Goal: Task Accomplishment & Management: Manage account settings

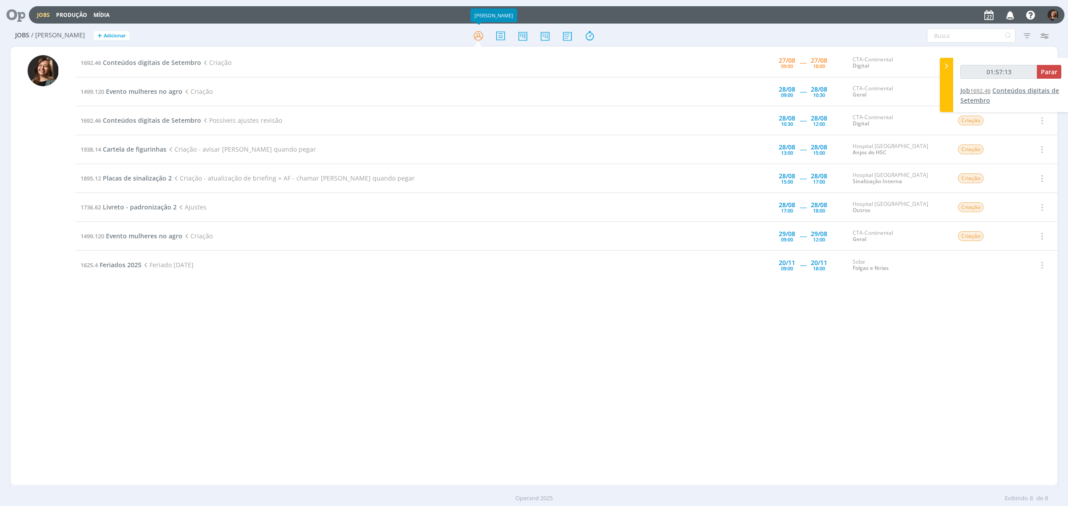
click at [1026, 88] on span "Conteúdos digitais de Setembro" at bounding box center [1009, 95] width 99 height 18
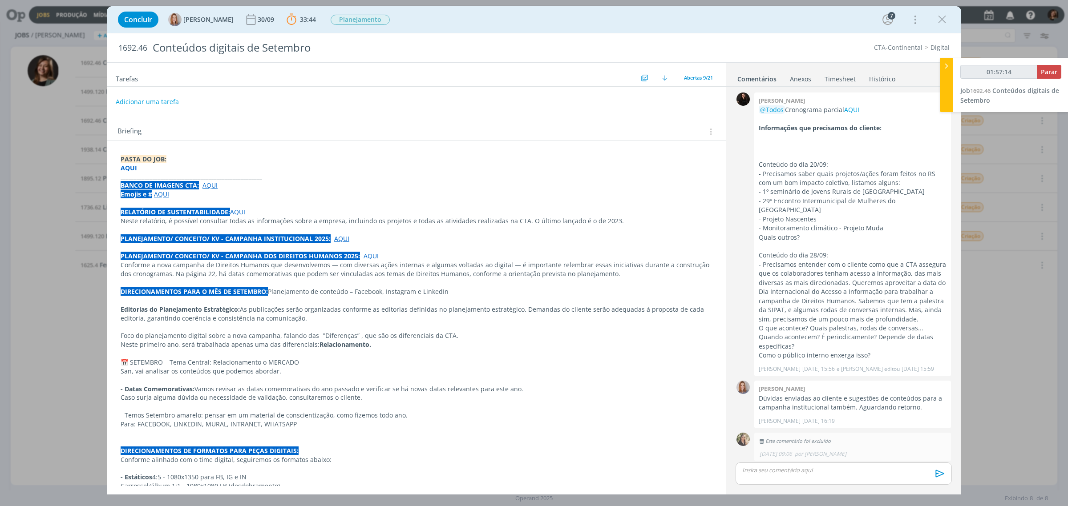
scroll to position [782, 0]
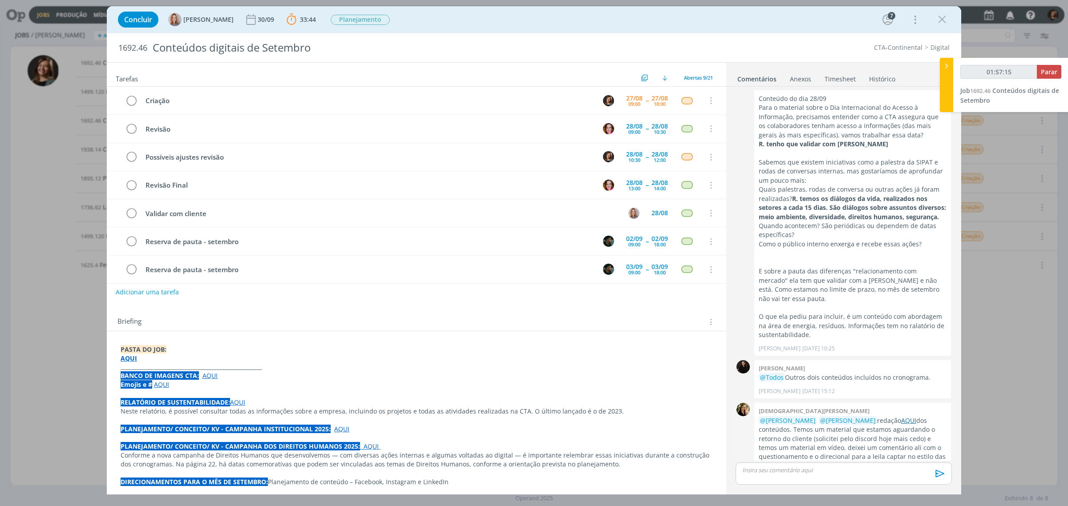
click at [901, 416] on link "AQUI" at bounding box center [908, 420] width 15 height 8
type input "01:59:48"
click at [1055, 74] on span "Parar" at bounding box center [1049, 72] width 16 height 8
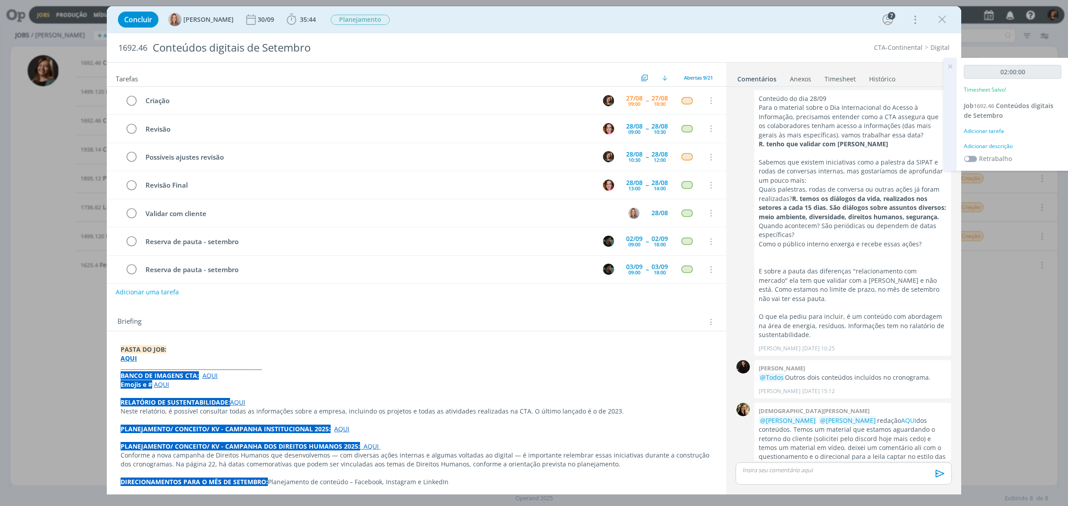
click at [984, 136] on div "02:00:00 Timesheet Salvo! Job 1692.46 Conteúdos digitais de Setembro Adicionar …" at bounding box center [1012, 114] width 112 height 113
click at [984, 130] on div "Adicionar tarefa" at bounding box center [1012, 131] width 97 height 8
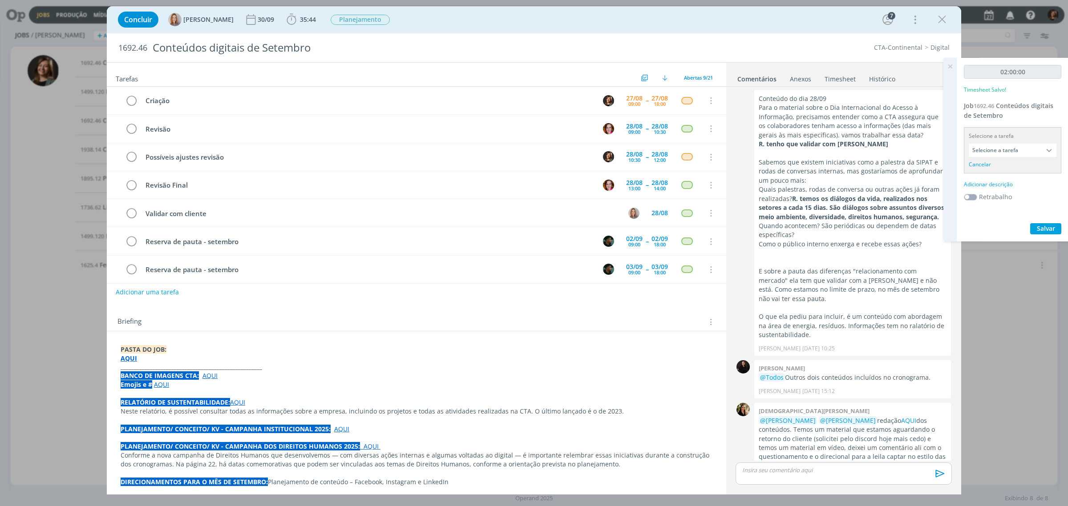
click at [989, 157] on div "Selecione a tarefa Selecione a tarefa Cancelar" at bounding box center [1012, 150] width 97 height 46
click at [992, 152] on input "Selecione a tarefa" at bounding box center [1012, 150] width 88 height 13
click at [1001, 203] on div "Criação - [PERSON_NAME]" at bounding box center [1009, 205] width 69 height 7
type input "Criação"
click at [995, 167] on div "02:00:00 Timesheet Salvo! Job 1692.46 Conteúdos digitais de Setembro Selecione …" at bounding box center [1012, 144] width 112 height 172
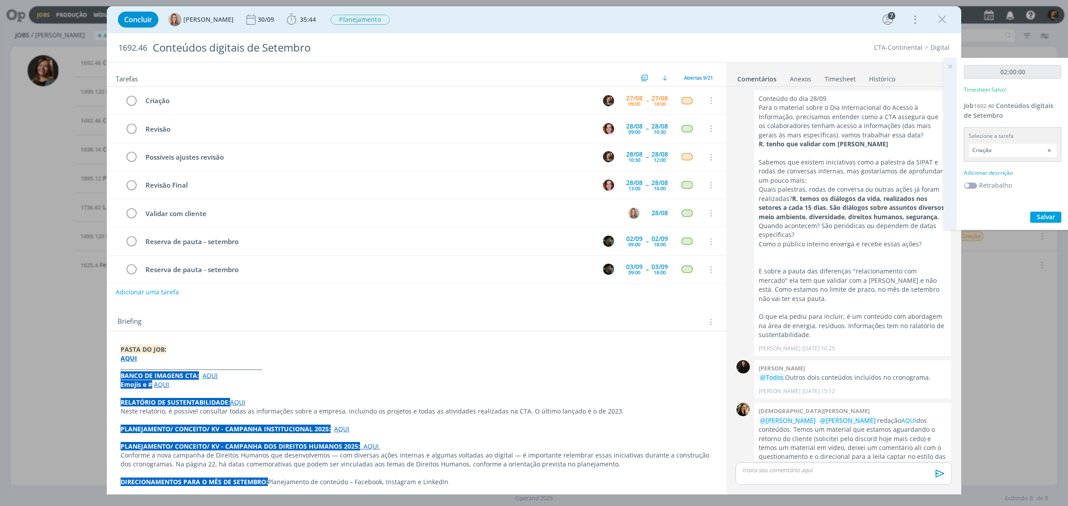
click at [995, 167] on div "02:00:00 Timesheet Salvo! Job 1692.46 Conteúdos digitais de Setembro Selecione …" at bounding box center [1012, 144] width 112 height 172
click at [993, 174] on div "Adicionar descrição" at bounding box center [1012, 173] width 97 height 8
click at [993, 174] on textarea at bounding box center [1012, 187] width 93 height 32
type textarea "Criação"
click at [1050, 242] on span "Salvar" at bounding box center [1046, 245] width 18 height 8
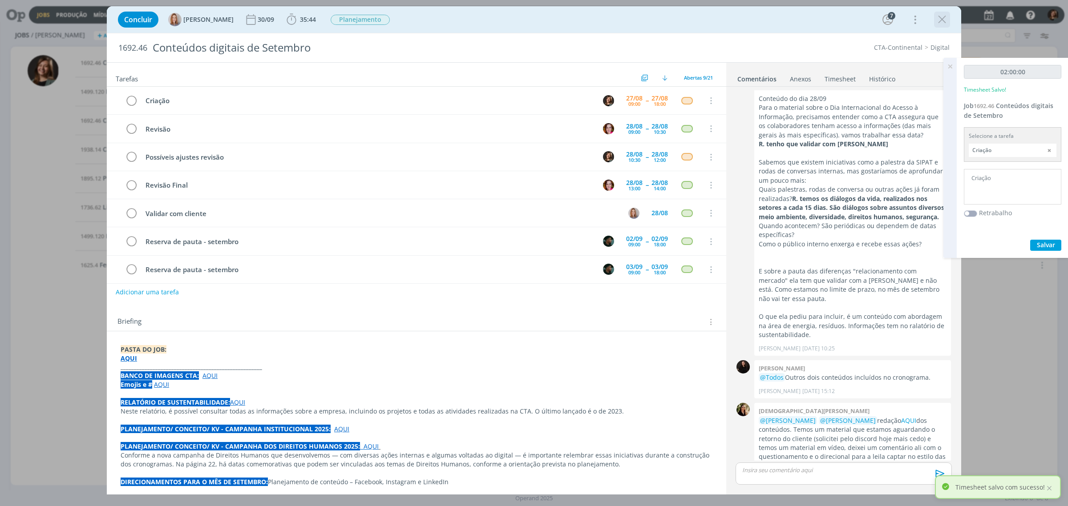
click at [944, 26] on button "dialog" at bounding box center [941, 19] width 13 height 13
click at [944, 21] on div at bounding box center [534, 253] width 1068 height 506
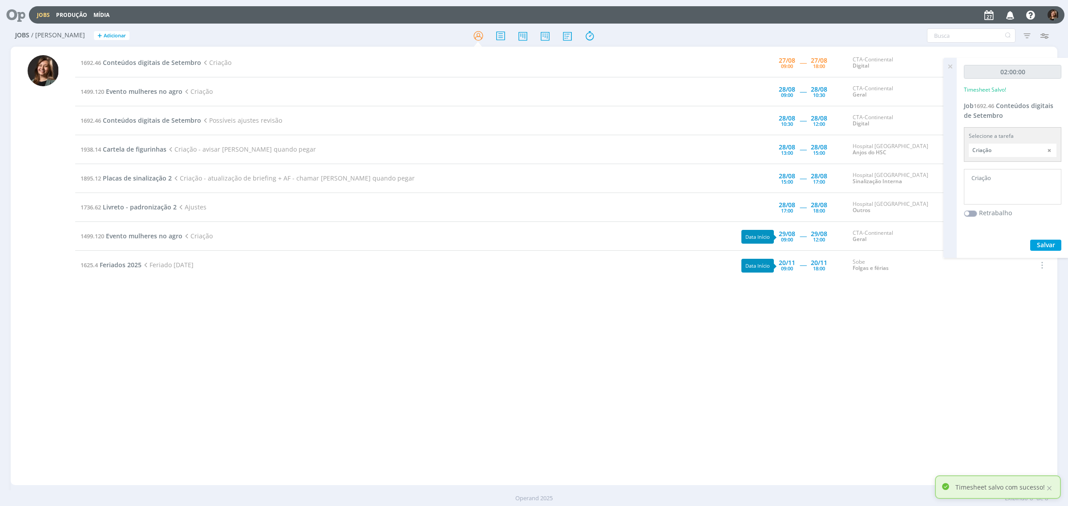
click at [831, 348] on div "1692.46 Conteúdos digitais de Setembro Criação [DATE] 09:00 ----- [DATE] 18:00 …" at bounding box center [566, 265] width 982 height 435
click at [133, 234] on span "Evento mulheres no agro" at bounding box center [144, 236] width 77 height 8
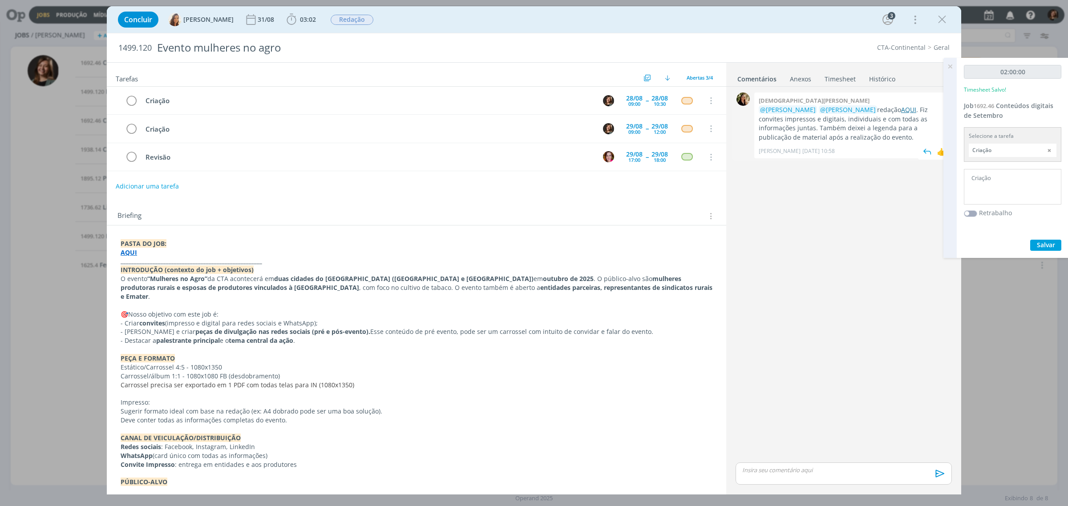
click at [901, 113] on link "AQUI" at bounding box center [908, 109] width 15 height 8
click at [863, 374] on div "0 [PERSON_NAME] @[PERSON_NAME] @[PERSON_NAME] redação AQUI . Fiz convites impre…" at bounding box center [843, 275] width 223 height 371
click at [946, 17] on icon "dialog" at bounding box center [941, 19] width 13 height 13
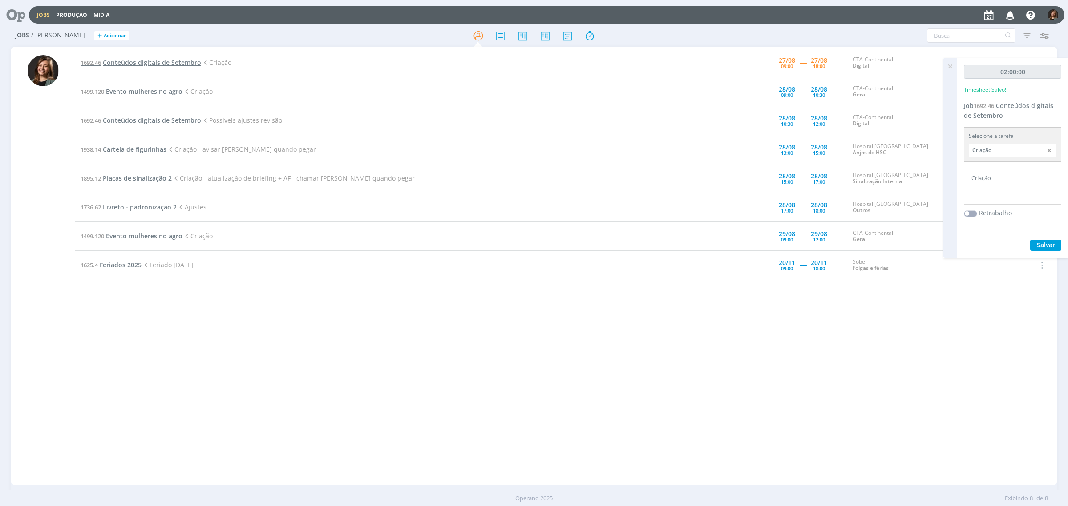
click at [141, 62] on span "Conteúdos digitais de Setembro" at bounding box center [152, 62] width 98 height 8
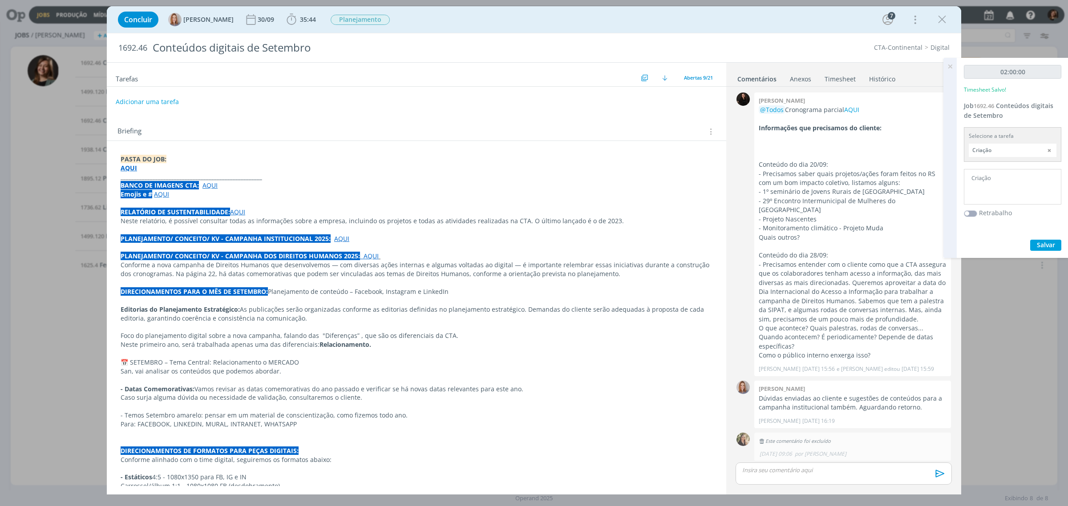
scroll to position [782, 0]
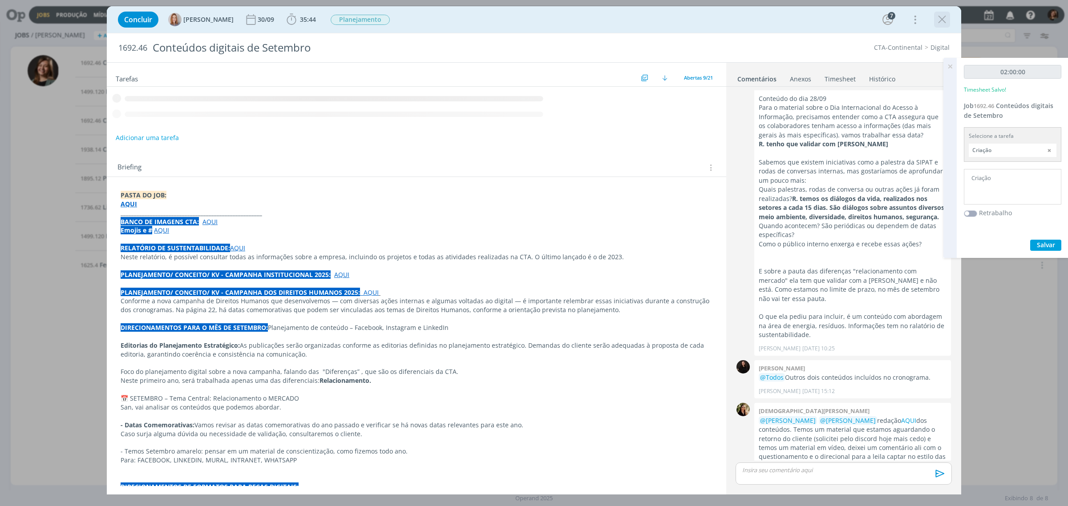
click at [946, 26] on button "dialog" at bounding box center [941, 19] width 13 height 13
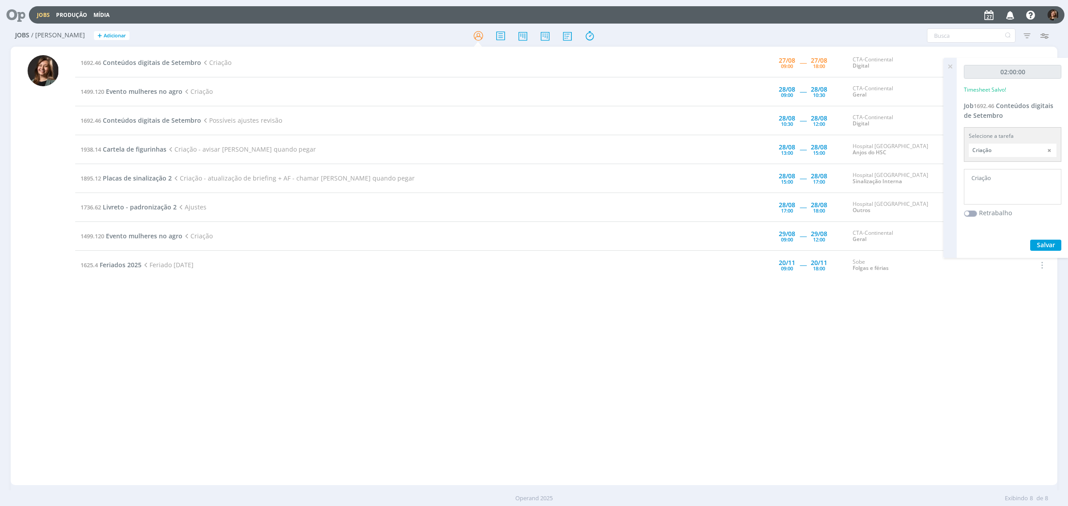
click at [951, 67] on div at bounding box center [534, 253] width 1068 height 506
click at [953, 65] on icon at bounding box center [950, 66] width 16 height 17
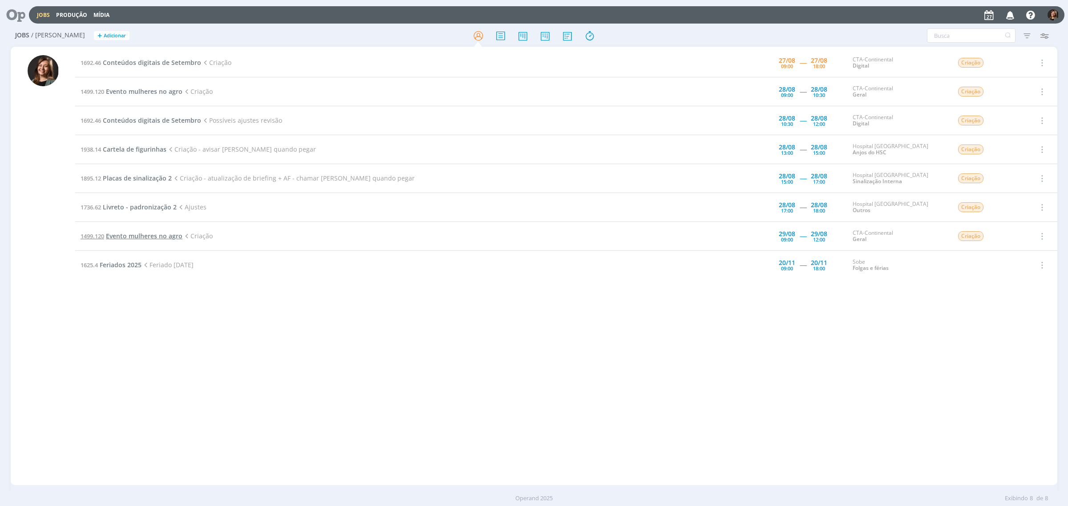
click at [153, 239] on span "Evento mulheres no agro" at bounding box center [144, 236] width 77 height 8
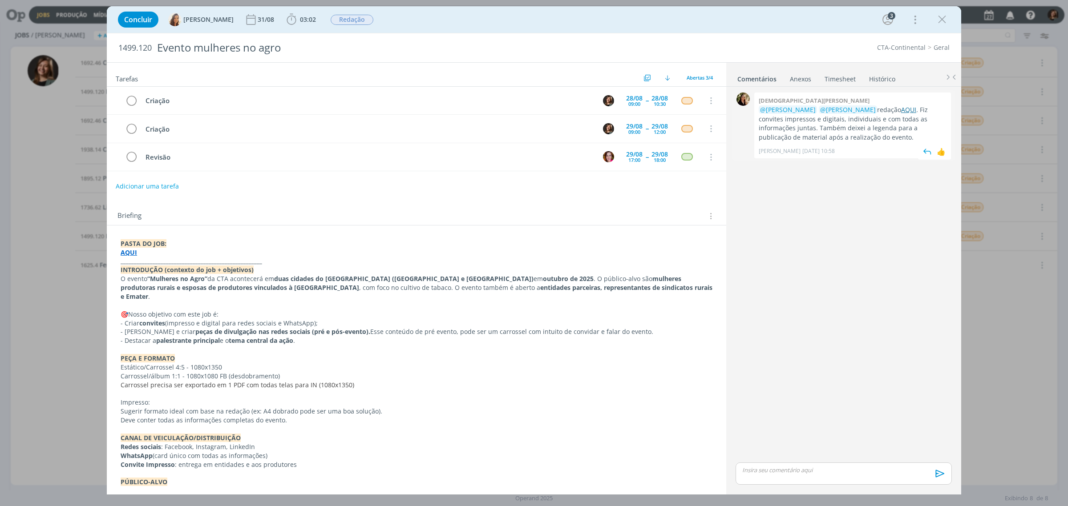
click at [901, 110] on link "AQUI" at bounding box center [908, 109] width 15 height 8
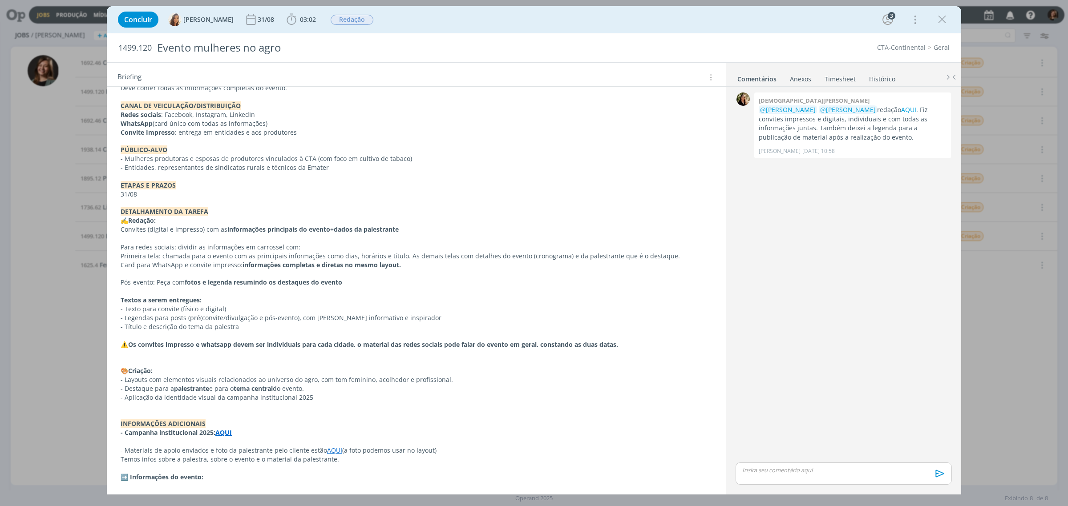
scroll to position [434, 0]
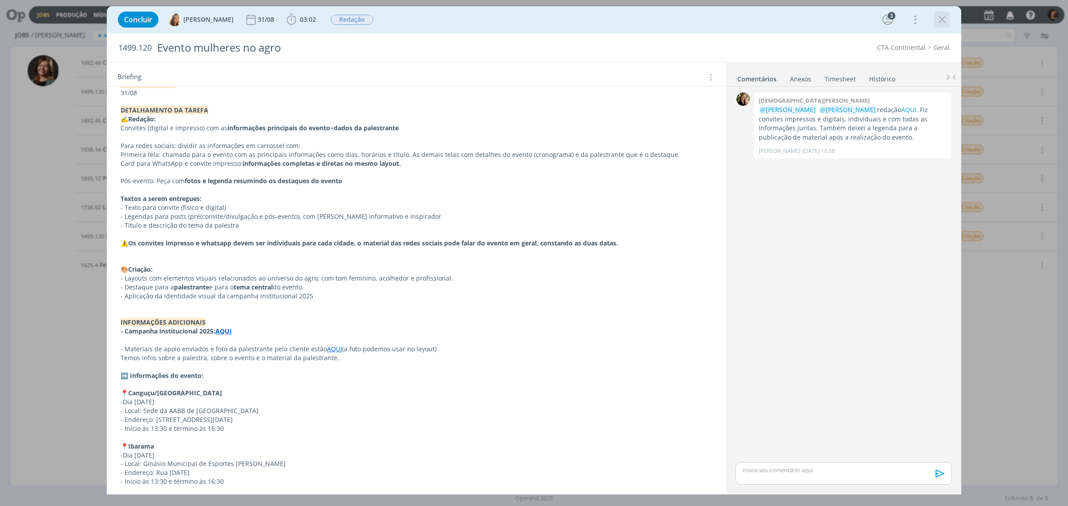
click at [944, 16] on icon "dialog" at bounding box center [941, 19] width 13 height 13
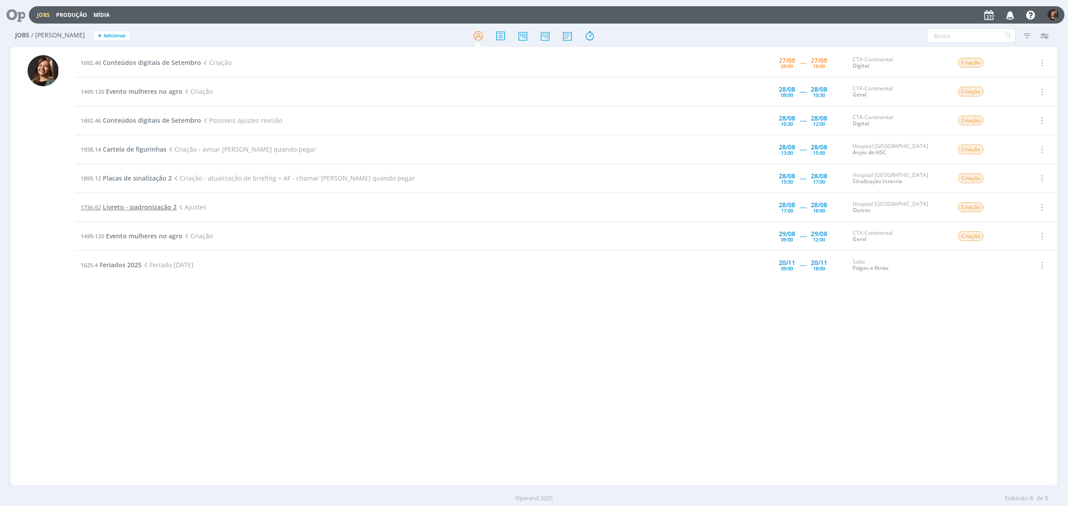
click at [165, 206] on span "Livreto - padronização 2" at bounding box center [140, 207] width 74 height 8
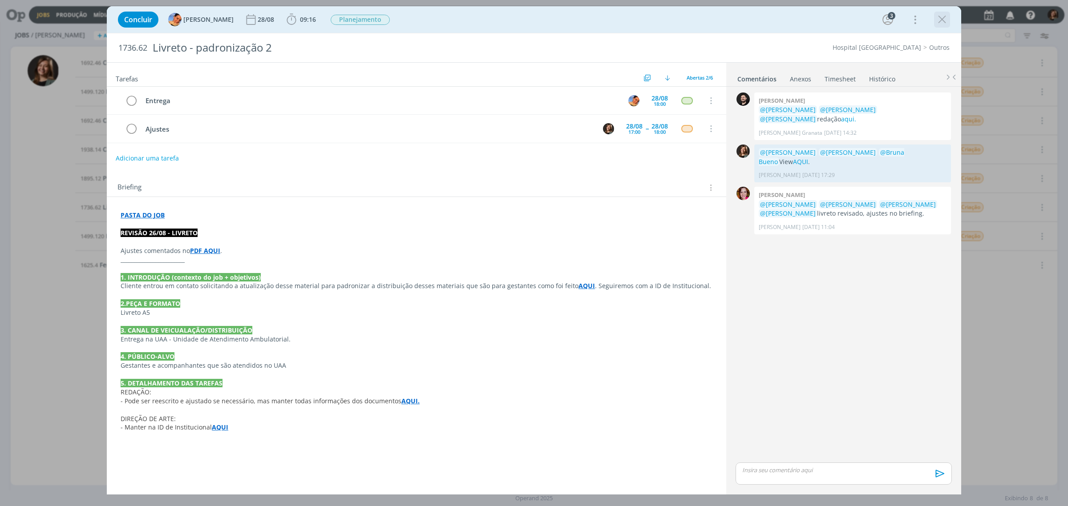
click at [940, 16] on icon "dialog" at bounding box center [941, 19] width 13 height 13
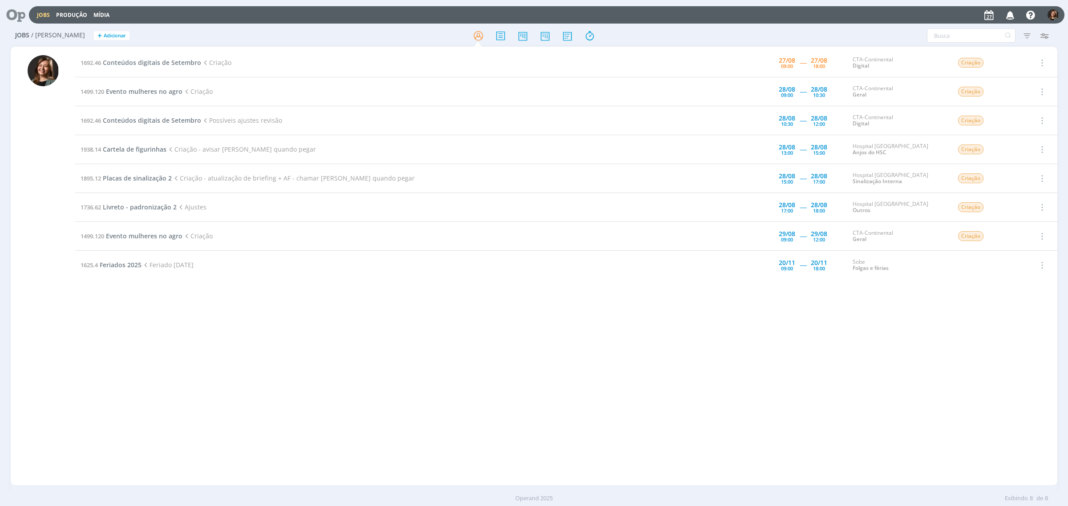
click at [819, 391] on div "1692.46 Conteúdos digitais de Setembro Criação [DATE] 09:00 ----- [DATE] 18:00 …" at bounding box center [566, 265] width 982 height 435
click at [544, 37] on icon at bounding box center [545, 35] width 16 height 17
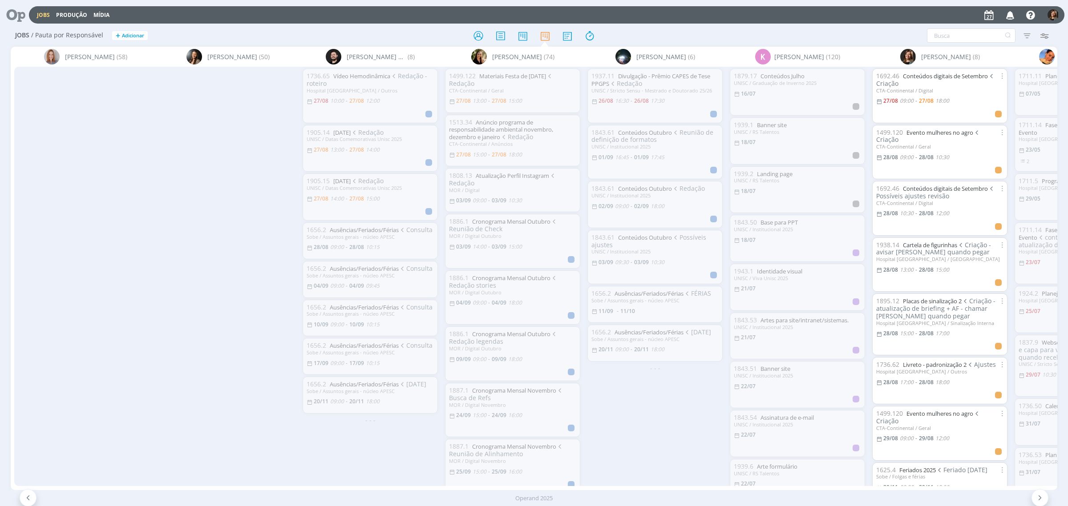
scroll to position [0, 383]
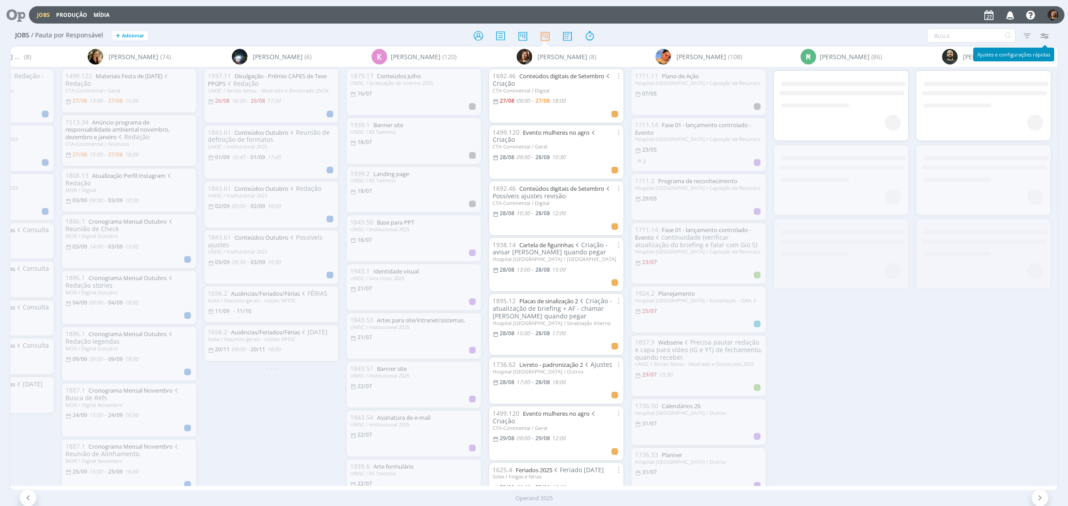
click at [1050, 35] on icon "button" at bounding box center [1044, 36] width 16 height 16
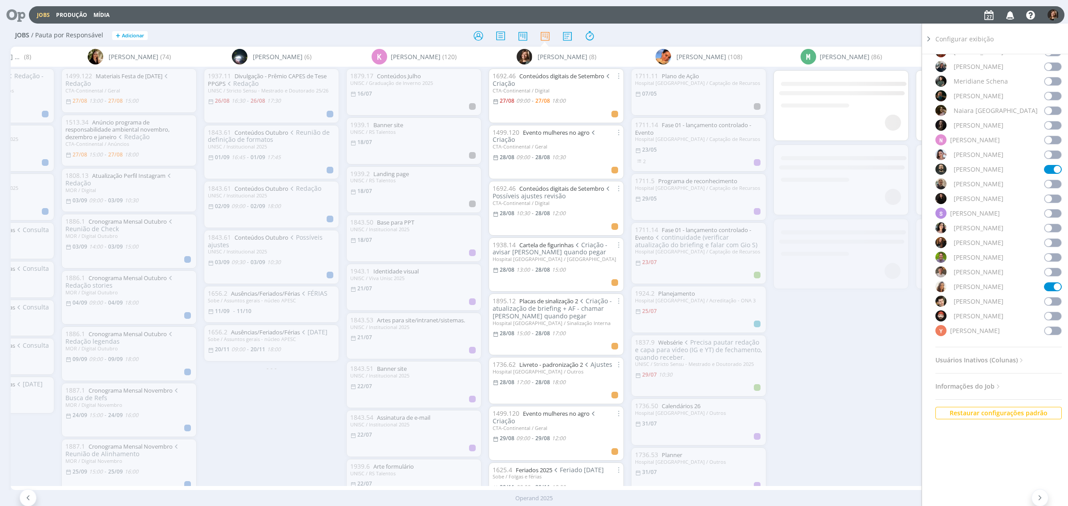
scroll to position [606, 0]
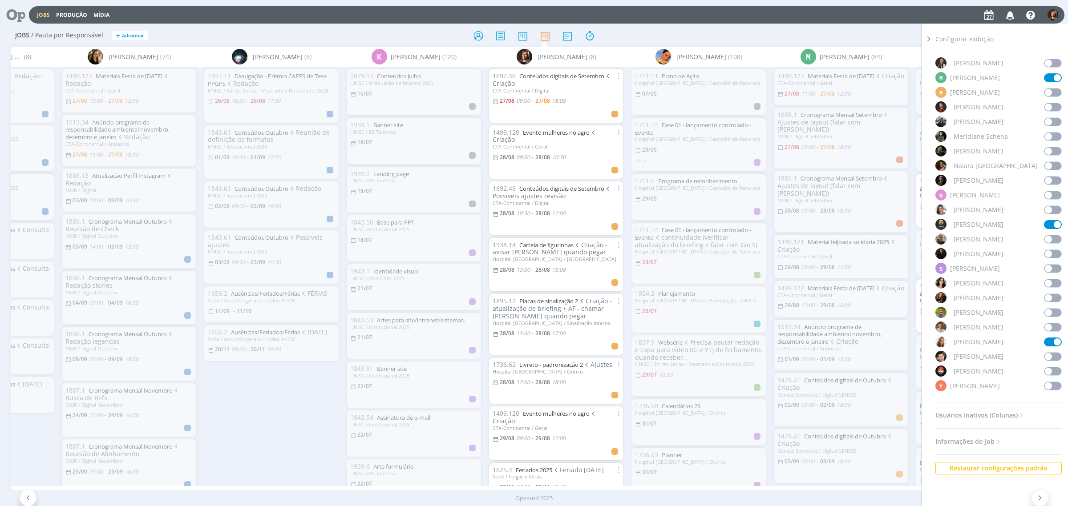
click at [930, 36] on icon at bounding box center [928, 38] width 9 height 9
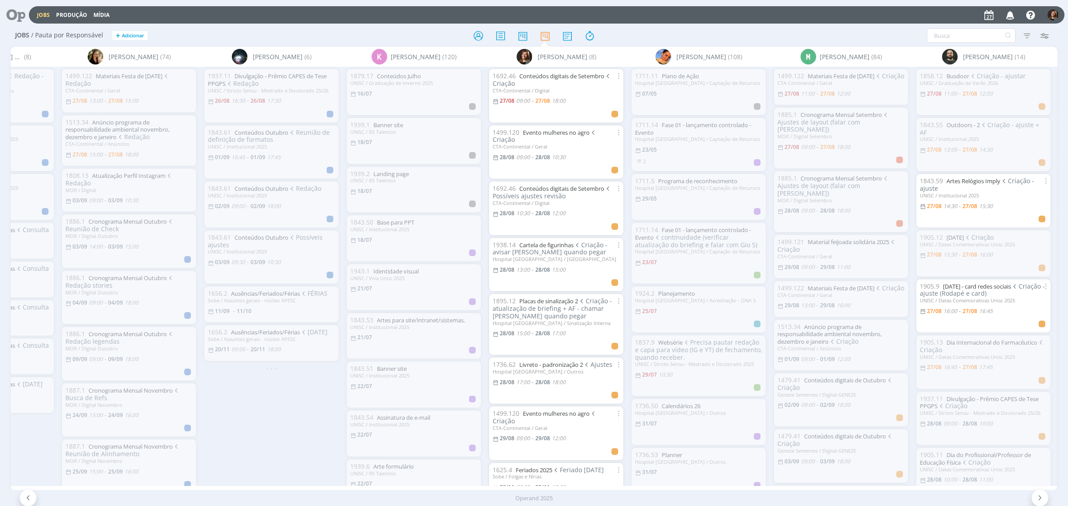
click at [164, 494] on div "Operand 2025" at bounding box center [534, 498] width 1068 height 9
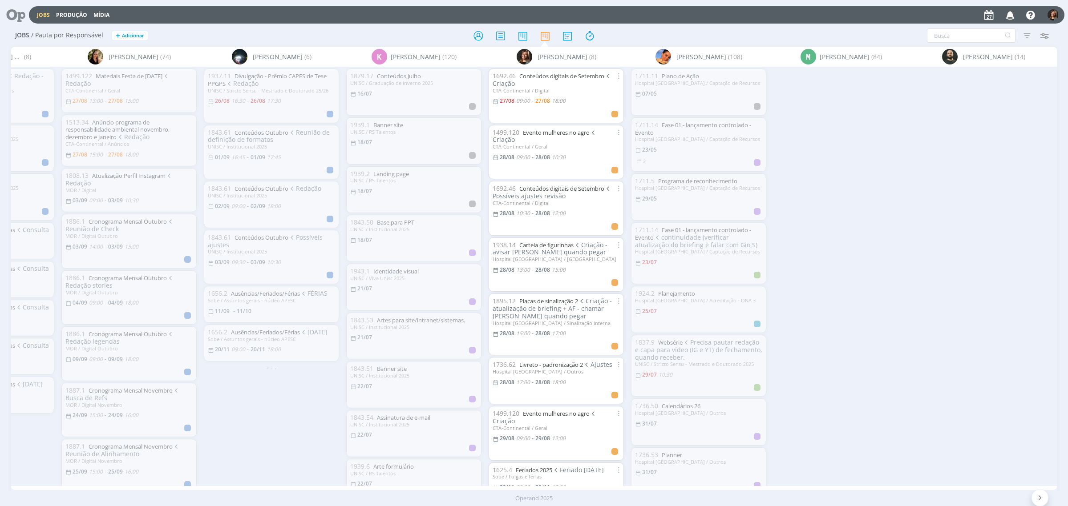
scroll to position [0, 0]
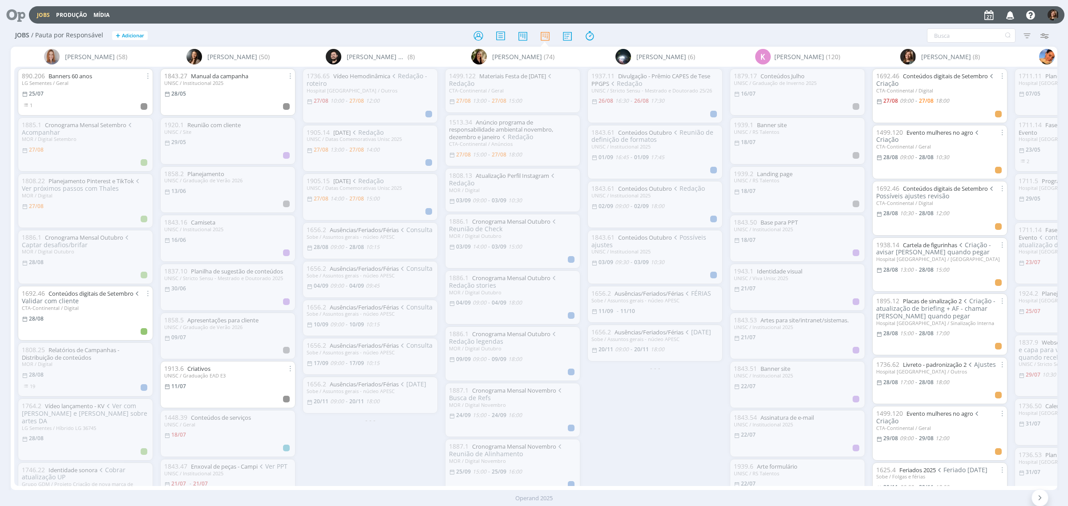
click at [491, 30] on div at bounding box center [533, 36] width 349 height 16
click at [490, 30] on div at bounding box center [533, 36] width 349 height 16
click at [478, 31] on icon at bounding box center [478, 35] width 16 height 17
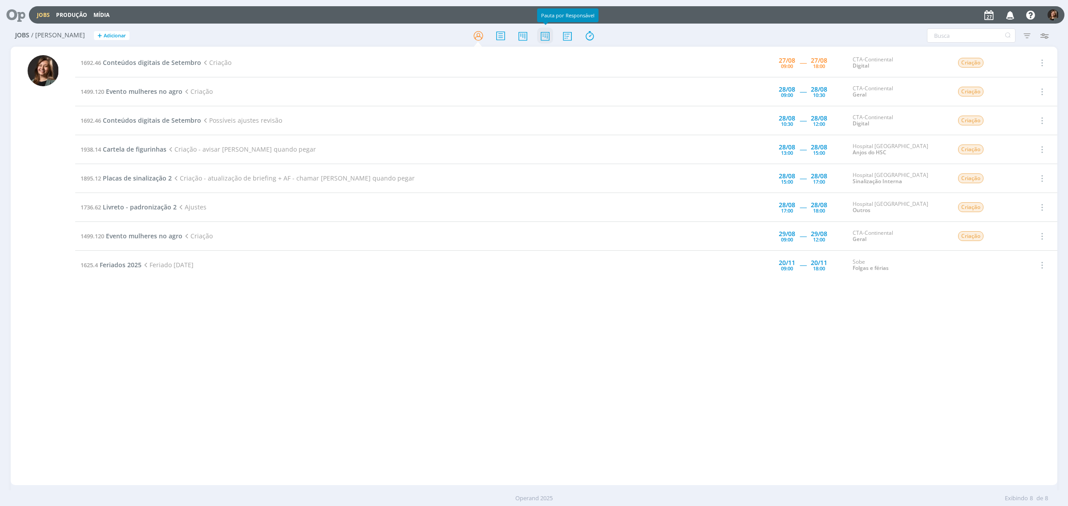
click at [543, 40] on icon at bounding box center [545, 35] width 16 height 17
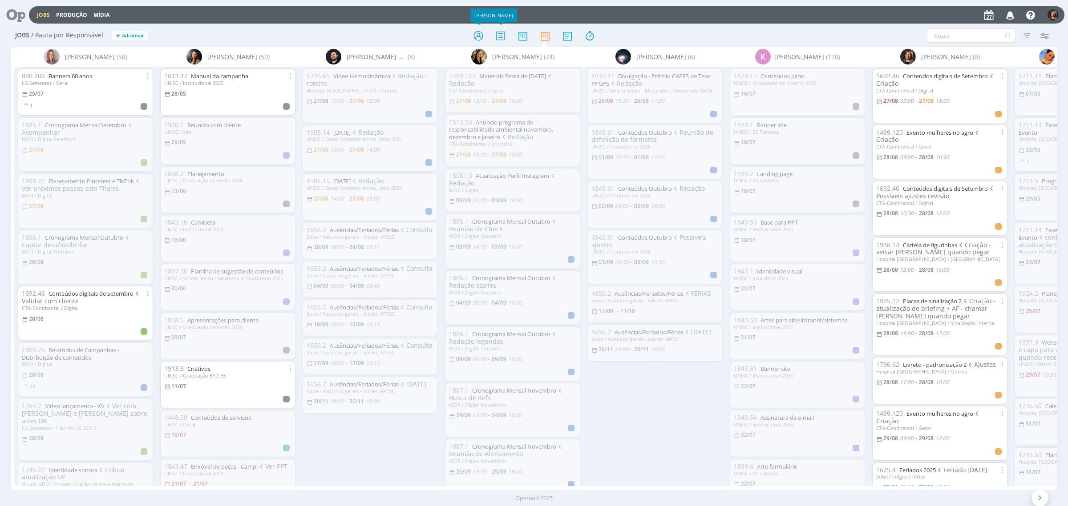
click at [469, 36] on div at bounding box center [533, 36] width 349 height 16
click at [473, 35] on icon at bounding box center [478, 35] width 16 height 17
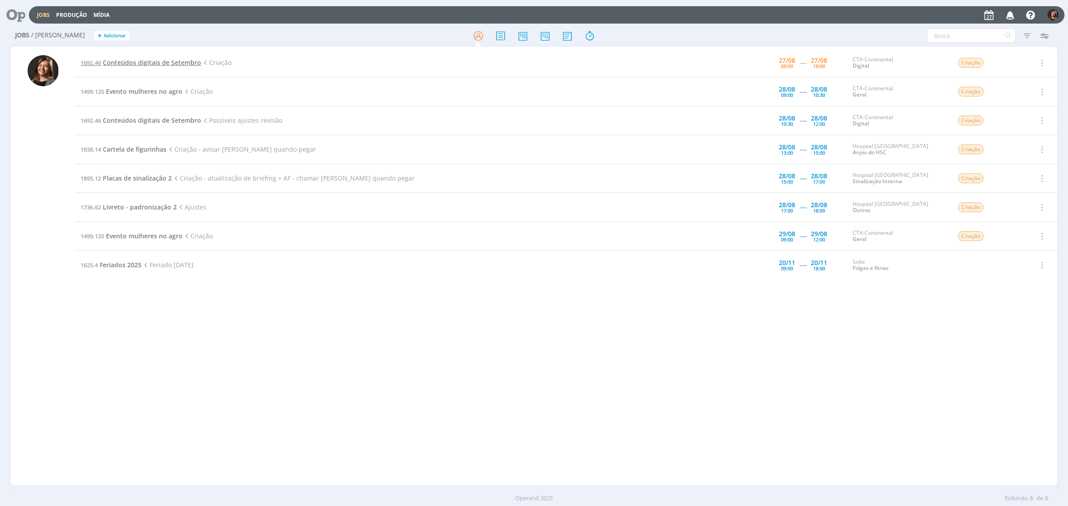
click at [156, 59] on span "Conteúdos digitais de Setembro" at bounding box center [152, 62] width 98 height 8
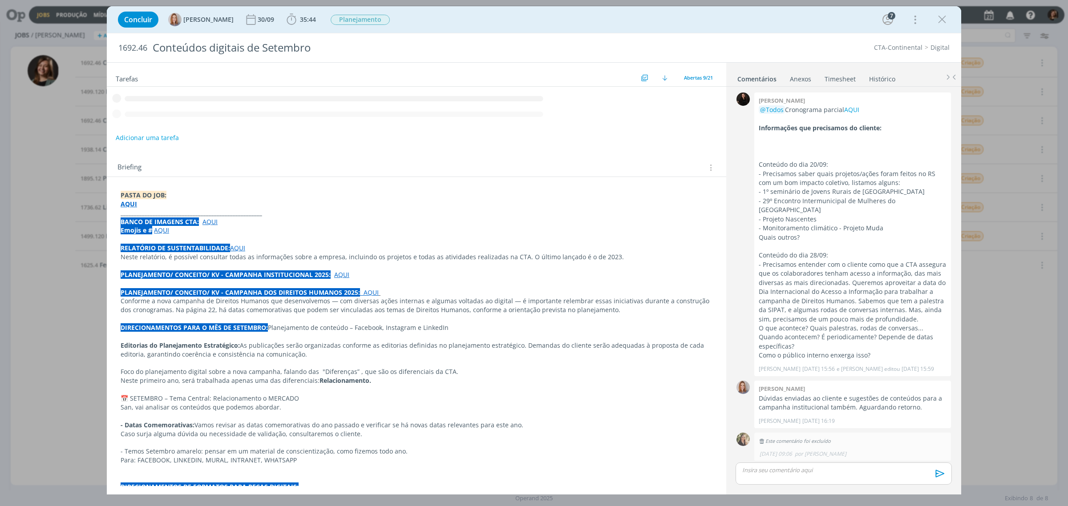
scroll to position [782, 0]
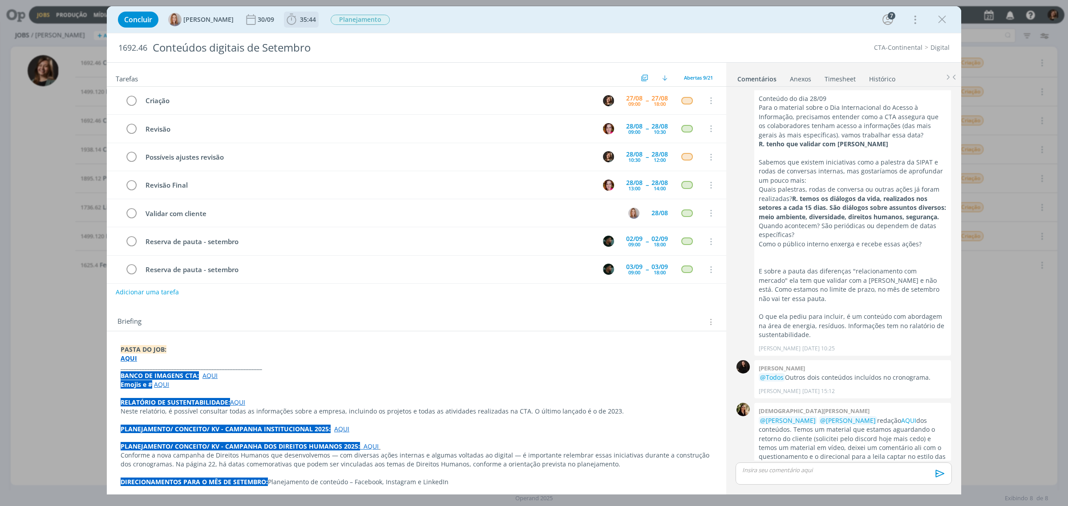
click at [312, 21] on span "35:44" at bounding box center [308, 19] width 16 height 8
click at [315, 42] on span "Iniciar" at bounding box center [321, 39] width 19 height 6
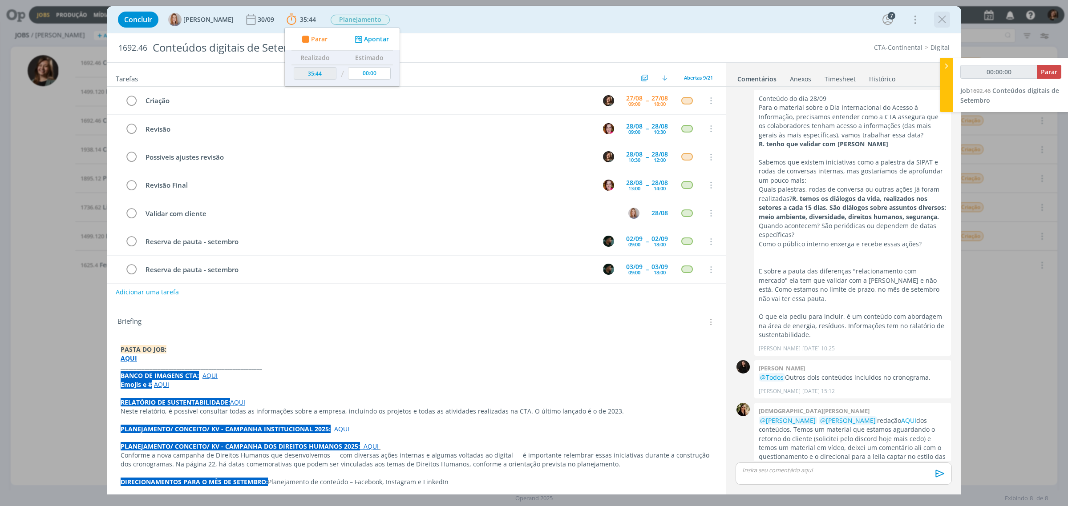
click at [944, 15] on icon "dialog" at bounding box center [941, 19] width 13 height 13
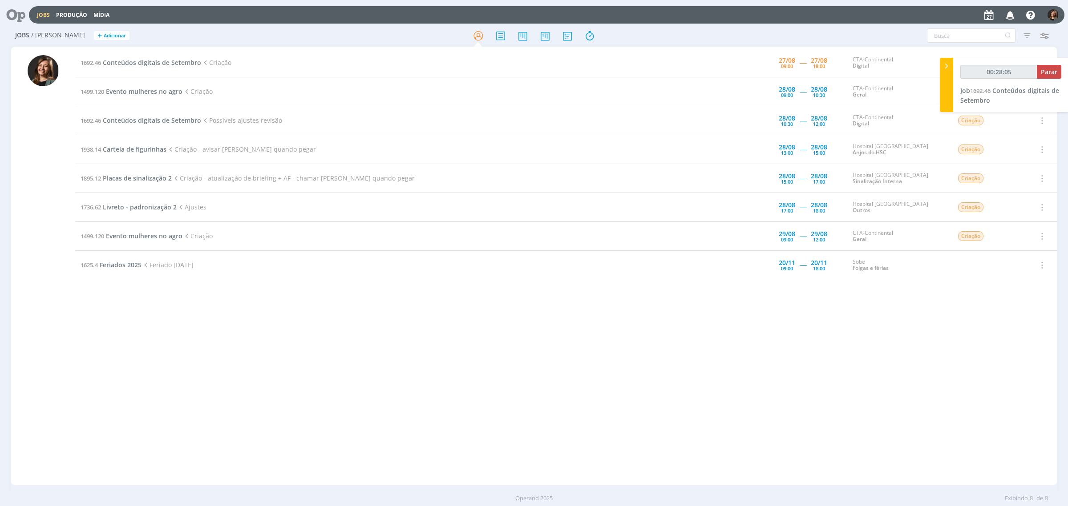
type input "00:29:05"
